Goal: Task Accomplishment & Management: Use online tool/utility

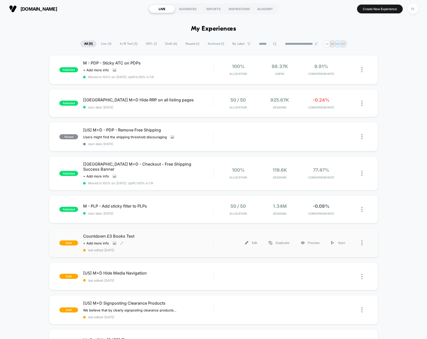
click at [135, 233] on span "Countdown £3 Books Test" at bounding box center [148, 235] width 130 height 5
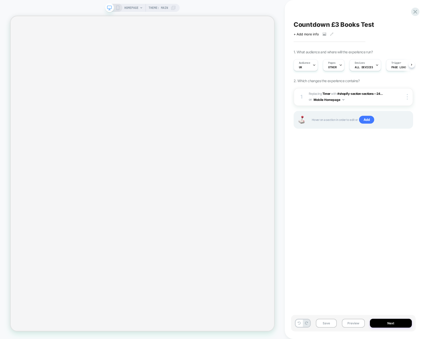
scroll to position [0, 0]
click at [377, 326] on button "Next" at bounding box center [391, 323] width 42 height 9
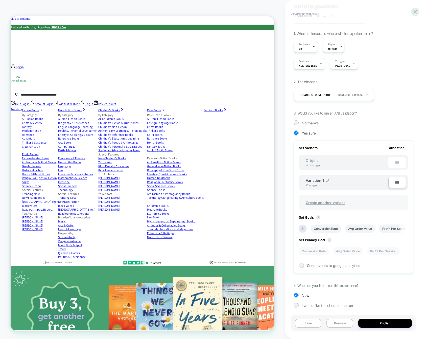
scroll to position [28, 0]
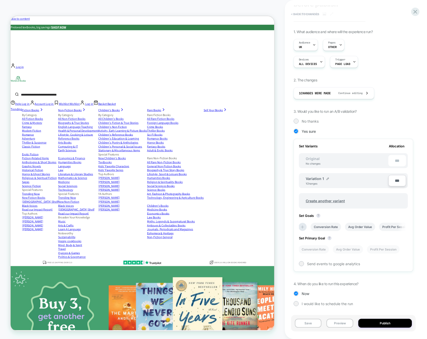
click at [302, 14] on button "< Back to changes" at bounding box center [305, 14] width 33 height 8
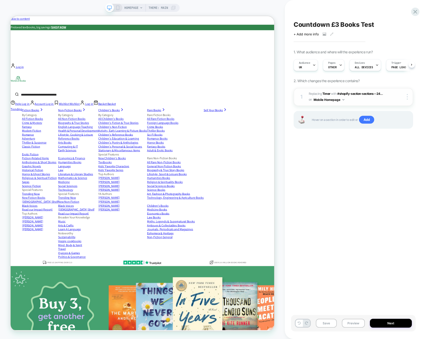
scroll to position [0, 0]
click at [412, 64] on icon at bounding box center [411, 65] width 1 height 2
click at [294, 64] on icon at bounding box center [295, 65] width 2 height 2
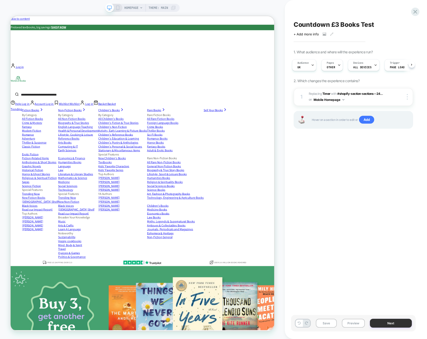
click at [402, 322] on button "Next" at bounding box center [391, 323] width 42 height 9
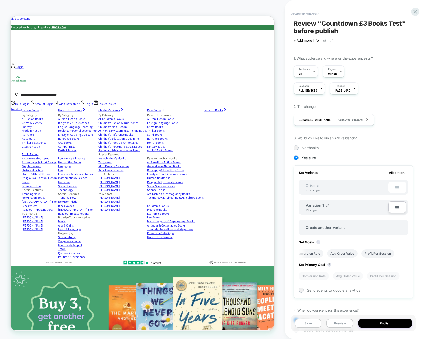
scroll to position [0, 0]
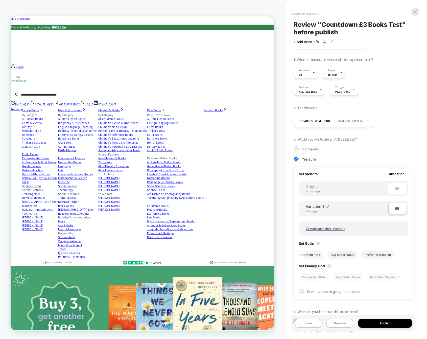
click at [306, 12] on button "< Back to changes" at bounding box center [305, 14] width 33 height 8
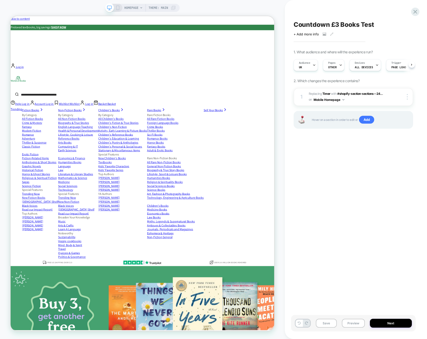
scroll to position [0, 0]
click at [371, 118] on span "Add" at bounding box center [366, 120] width 15 height 8
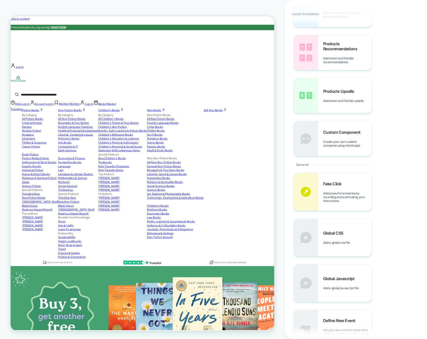
scroll to position [0, 0]
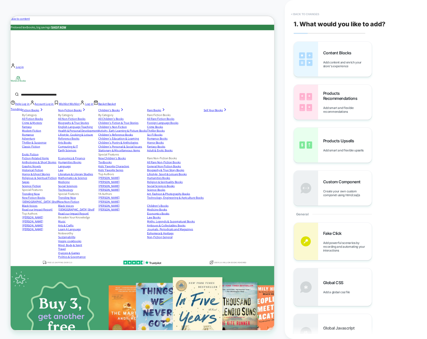
click at [307, 16] on button "< Back to changes" at bounding box center [305, 14] width 33 height 8
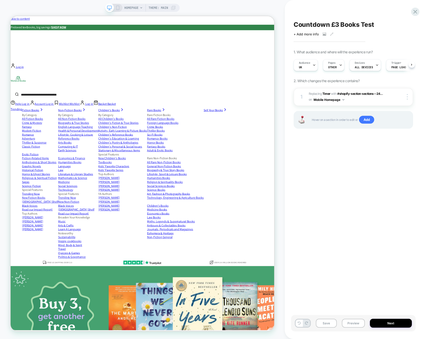
scroll to position [0, 0]
click at [366, 122] on span "Add" at bounding box center [366, 120] width 15 height 8
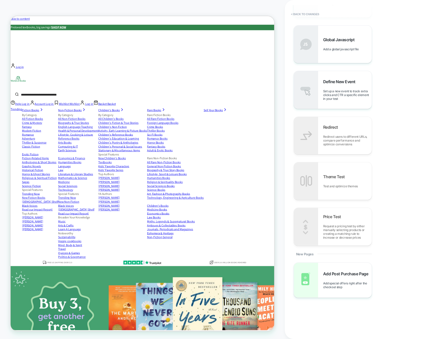
scroll to position [285, 0]
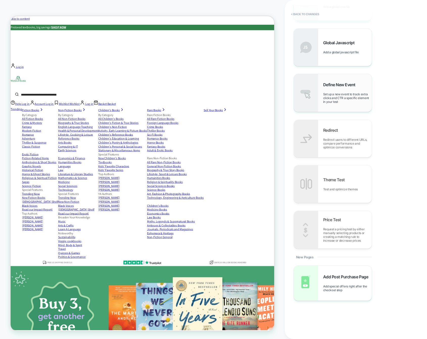
click at [337, 104] on div "Define New Event Set up a new event to track extra clicks and CTR a specific el…" at bounding box center [333, 92] width 78 height 37
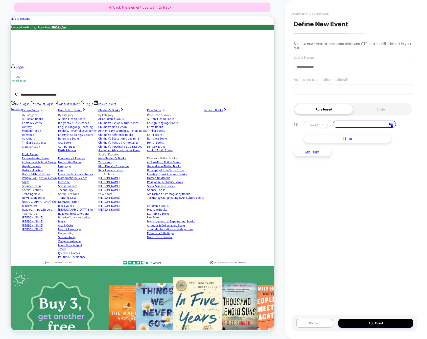
click at [304, 12] on button "< back to the experience" at bounding box center [310, 14] width 43 height 8
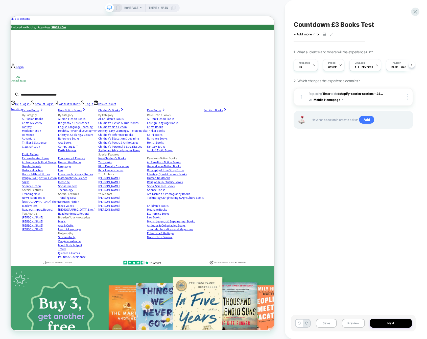
scroll to position [0, 0]
click at [417, 11] on icon at bounding box center [415, 11] width 7 height 7
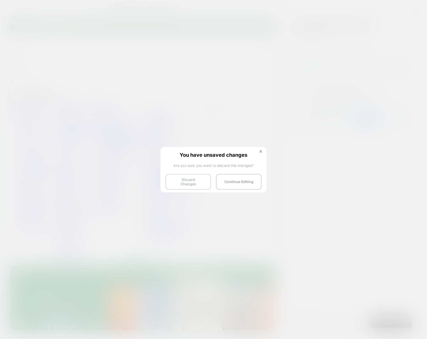
click at [193, 179] on button "Discard Changes" at bounding box center [188, 182] width 45 height 16
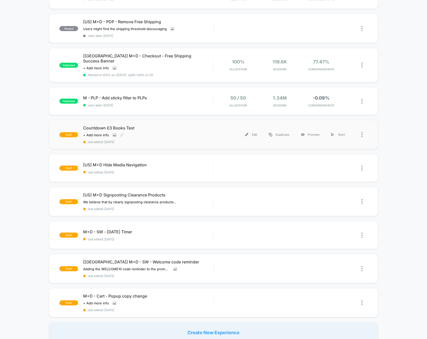
scroll to position [108, 0]
